Goal: Task Accomplishment & Management: Complete application form

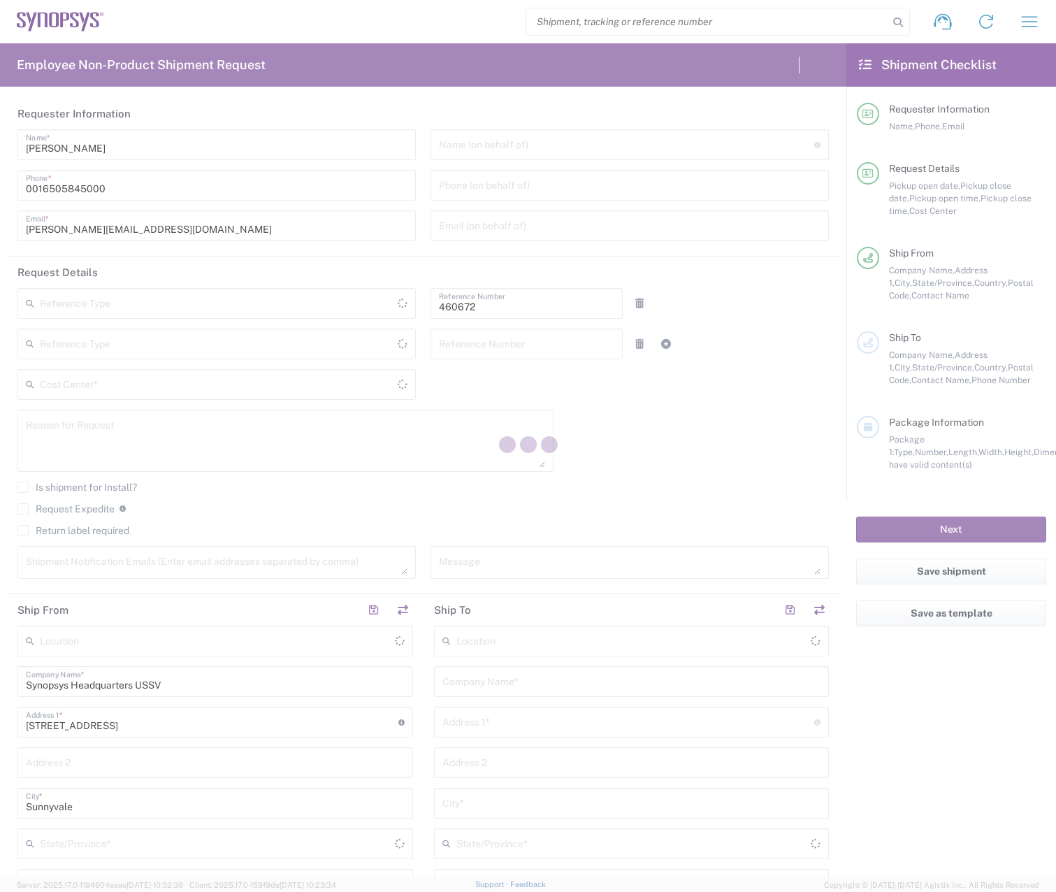
type input "Department"
type input "US01, FIN, Distri 460672"
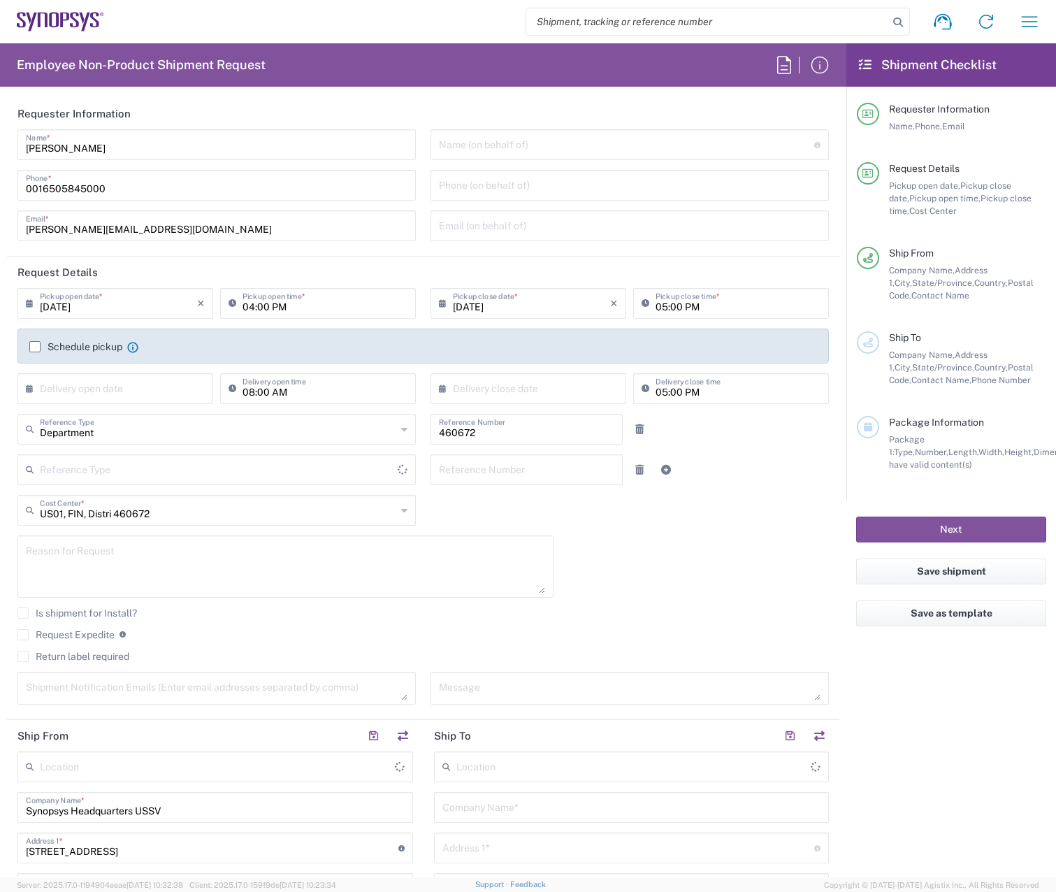
type input "United States"
type input "Delivered at Place"
type input "California"
type input "United States"
type input "Headquarters USSV"
